Goal: Task Accomplishment & Management: Use online tool/utility

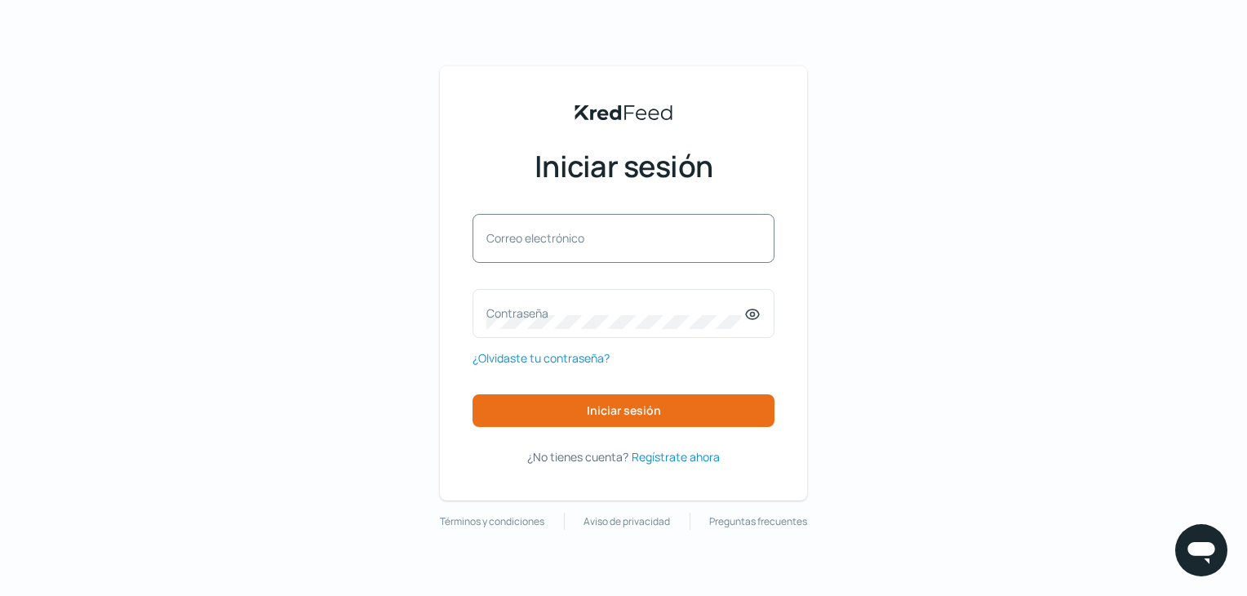
click at [556, 241] on font "Correo electrónico" at bounding box center [535, 238] width 98 height 16
click at [556, 241] on input "Correo electrónico" at bounding box center [623, 246] width 274 height 15
paste input "[PERSON_NAME][EMAIL_ADDRESS][DOMAIN_NAME]"
type input "[PERSON_NAME][EMAIL_ADDRESS][DOMAIN_NAME]"
click at [528, 312] on font "Contraseña" at bounding box center [517, 313] width 62 height 16
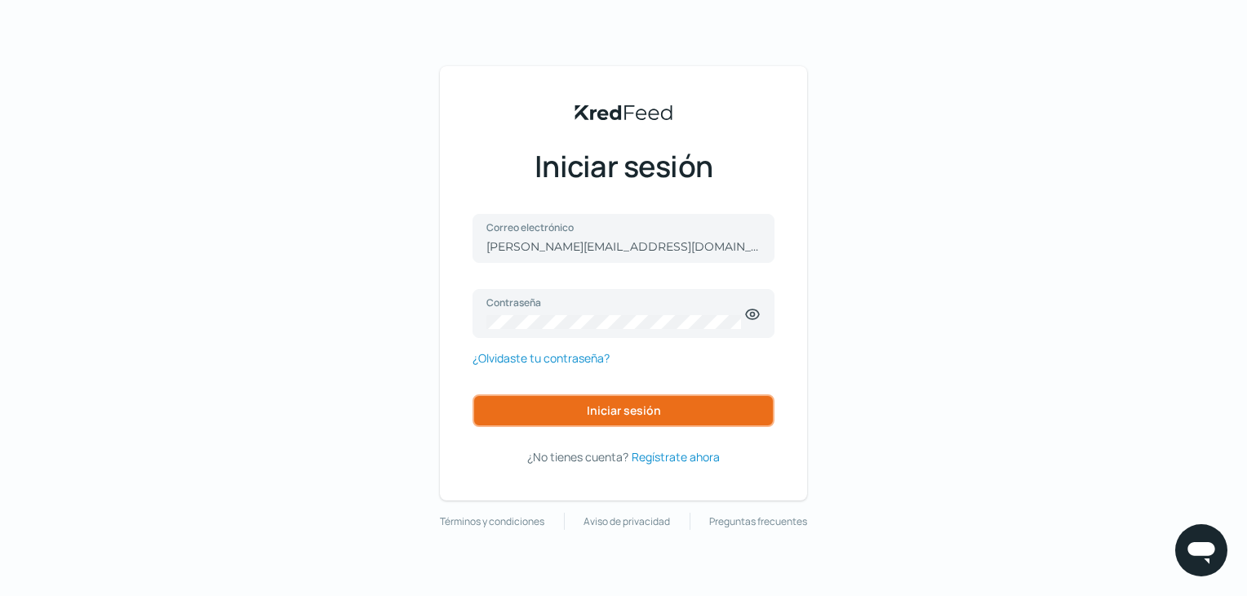
click at [636, 409] on font "Iniciar sesión" at bounding box center [624, 410] width 74 height 16
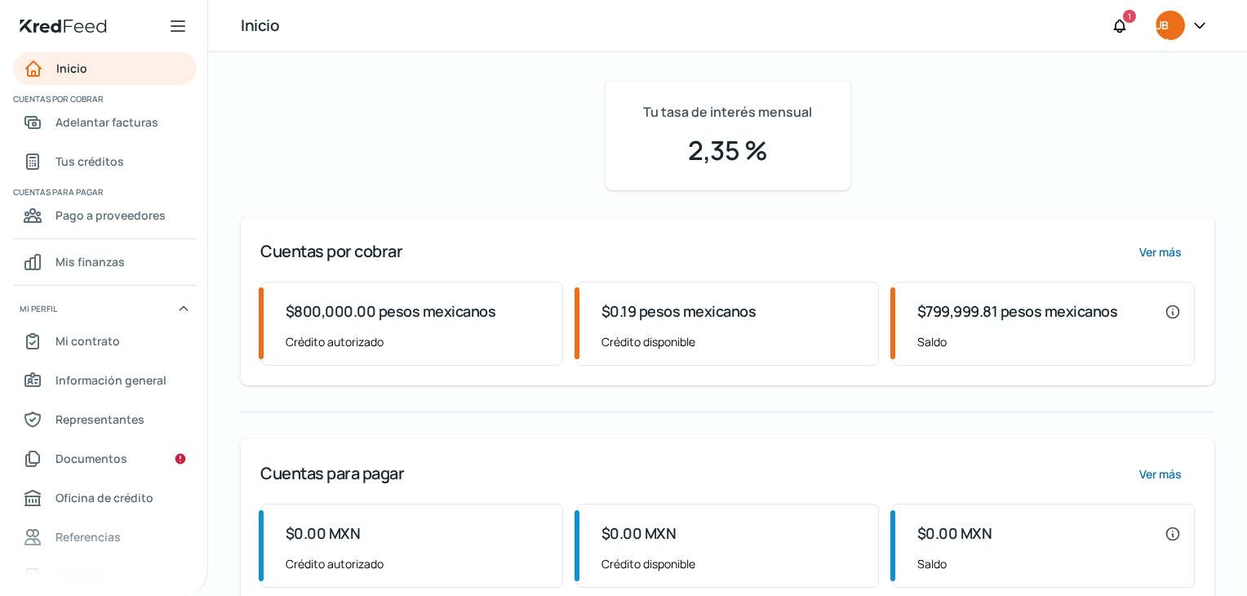
scroll to position [324, 0]
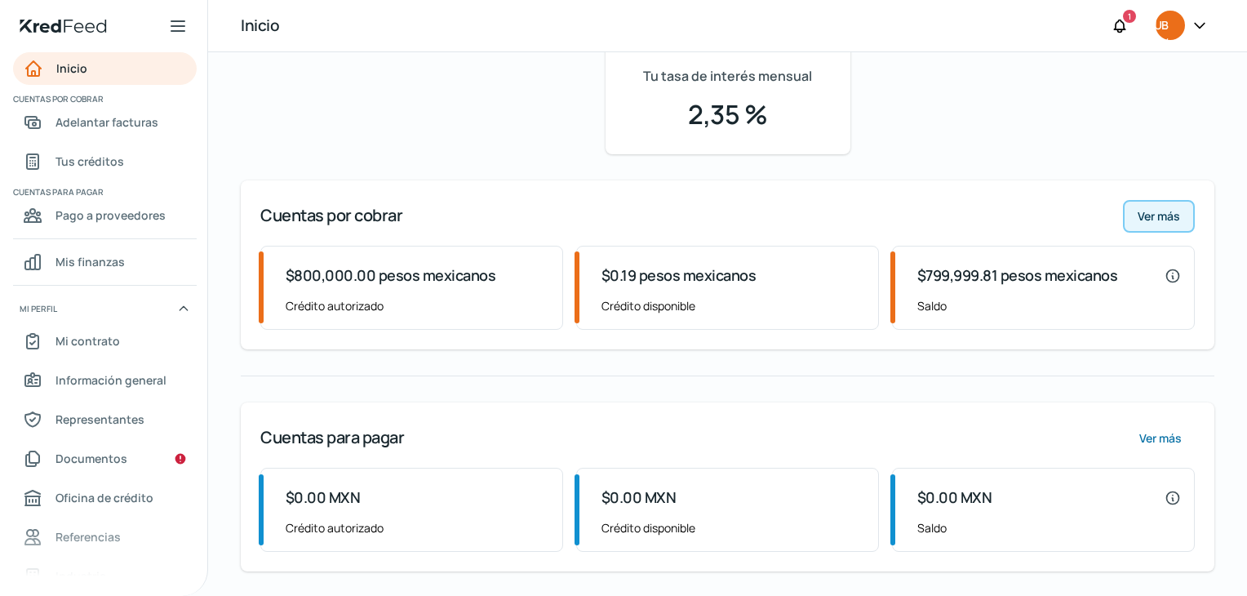
click at [1165, 213] on font "Ver más" at bounding box center [1158, 216] width 42 height 16
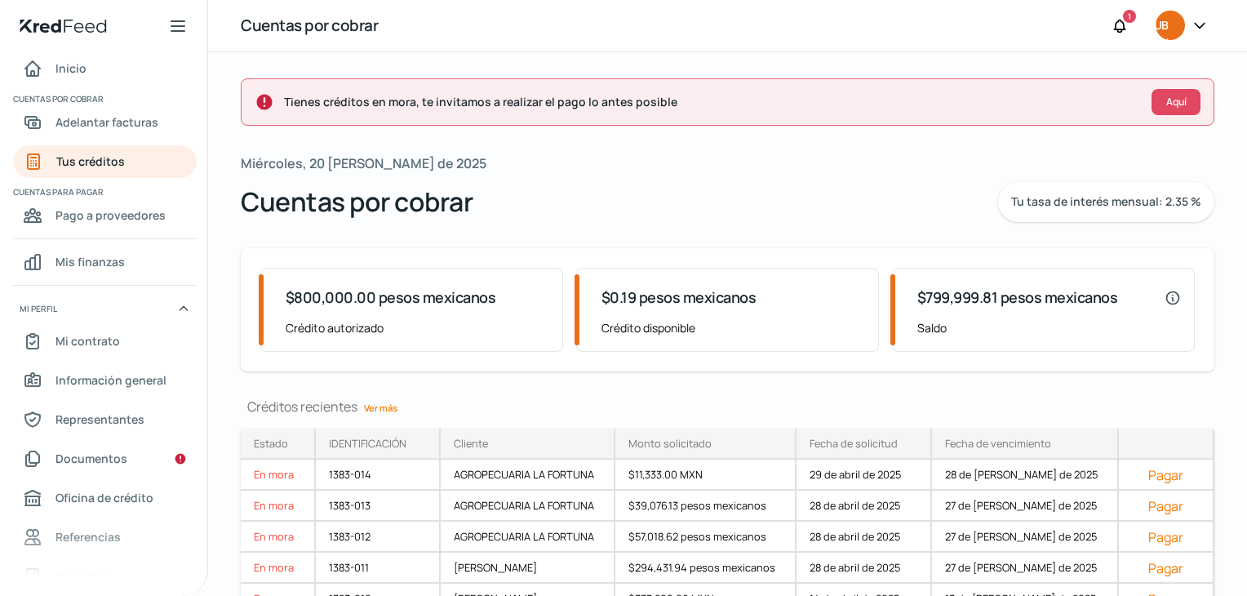
scroll to position [83, 0]
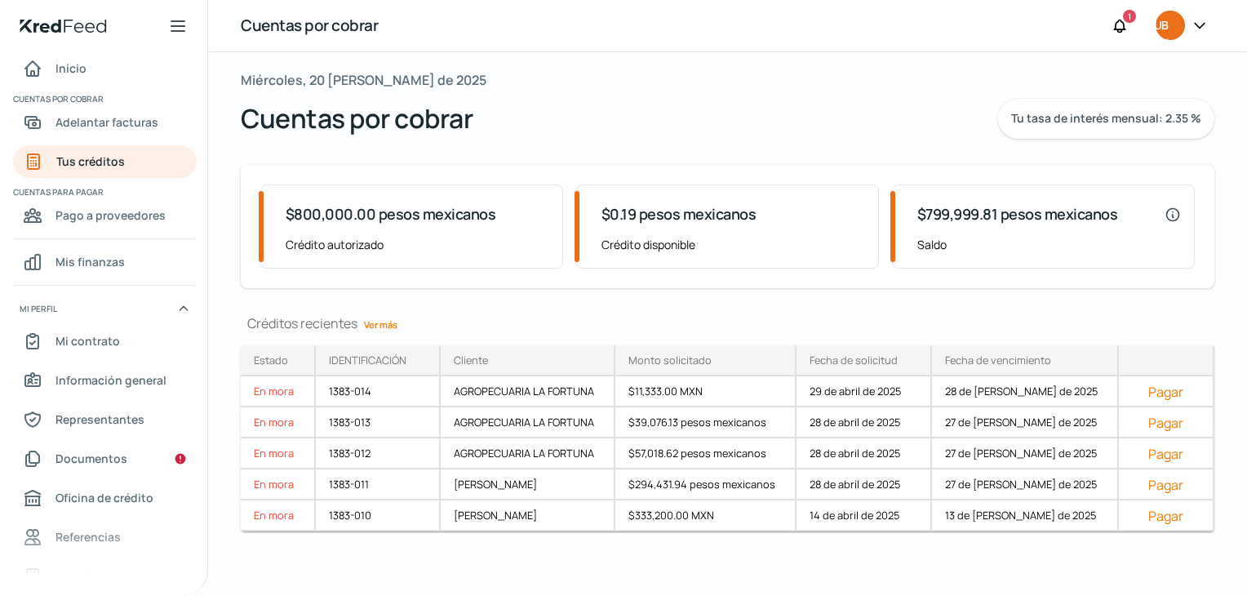
click at [384, 324] on font "Ver más" at bounding box center [380, 324] width 33 height 12
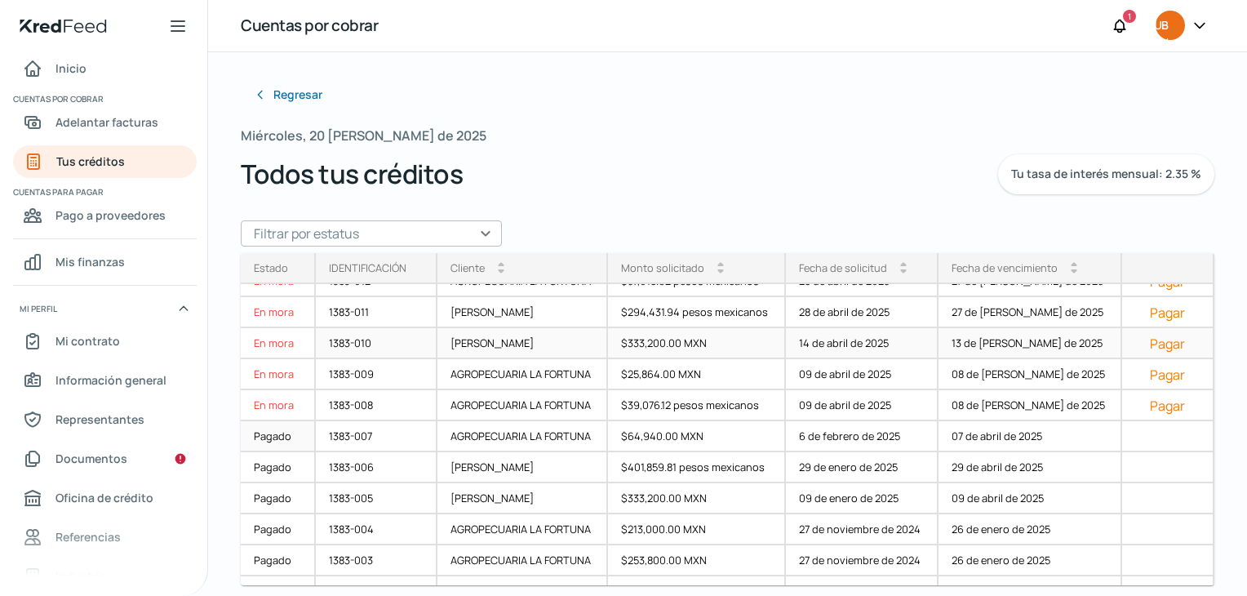
scroll to position [52, 0]
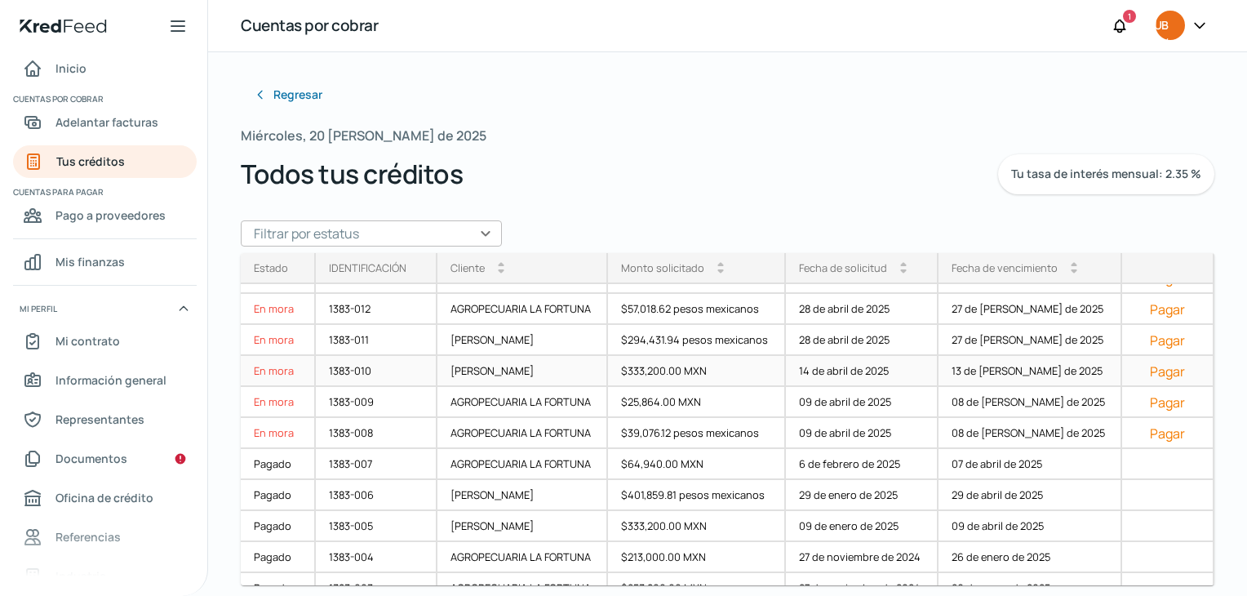
click at [1165, 376] on font "Pagar" at bounding box center [1166, 371] width 35 height 18
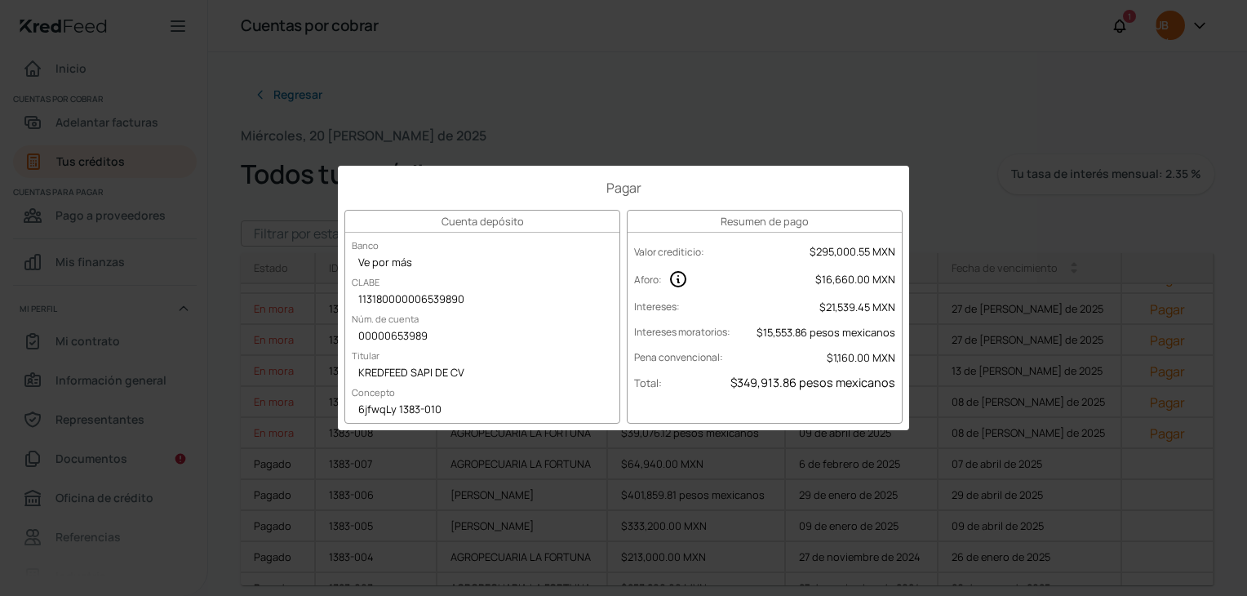
click at [946, 169] on div "Pagar Cuenta depósito Banco Ve por más [PERSON_NAME] 113180000006539890 Núm. de…" at bounding box center [623, 298] width 1247 height 596
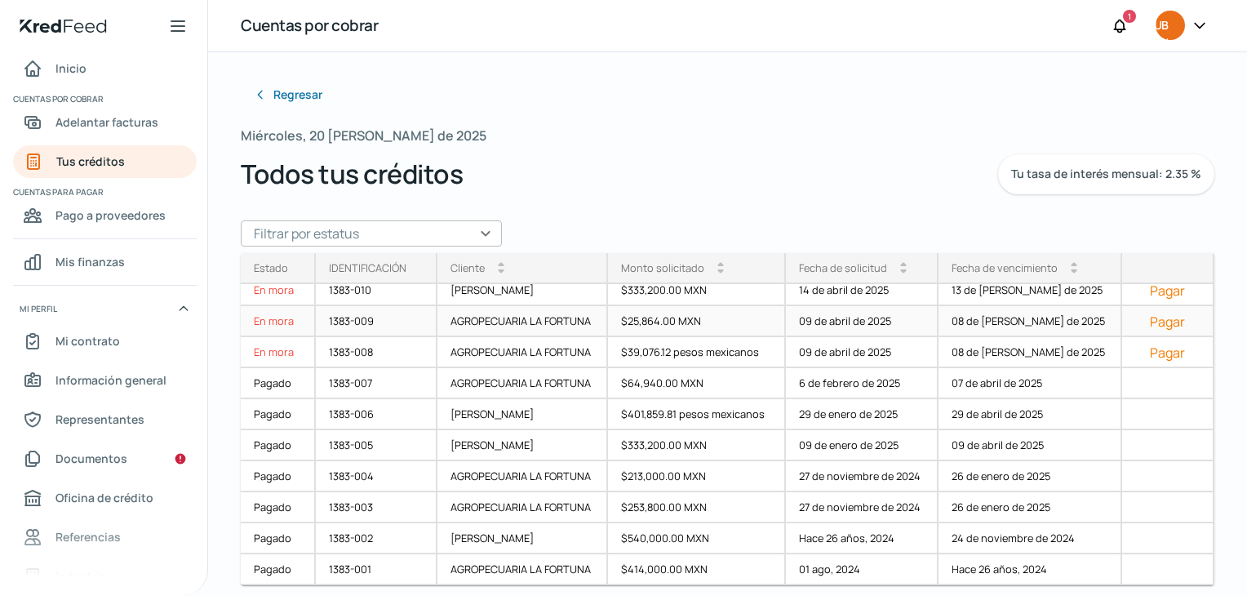
scroll to position [0, 0]
